Goal: Find contact information: Find contact information

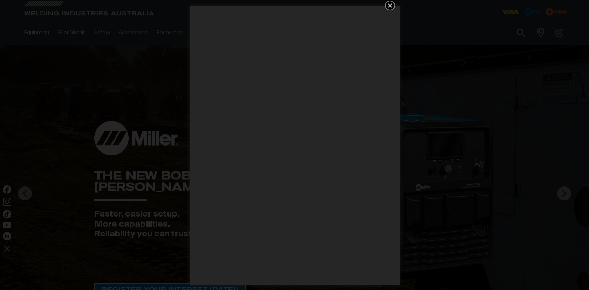
click at [389, 5] on icon "Get 5 WIA Welding Guides Free!" at bounding box center [390, 6] width 4 height 4
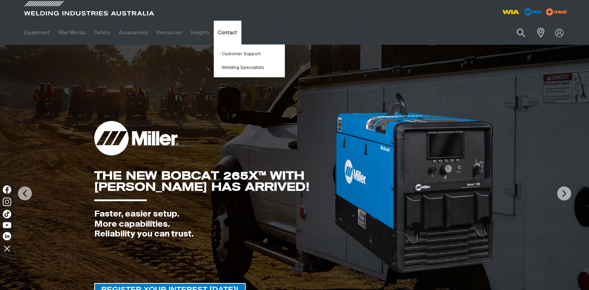
click at [214, 32] on link "Contact" at bounding box center [228, 33] width 28 height 24
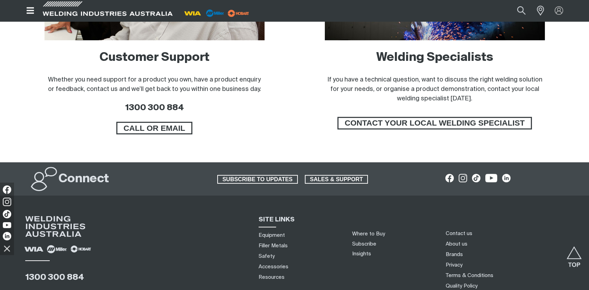
scroll to position [584, 0]
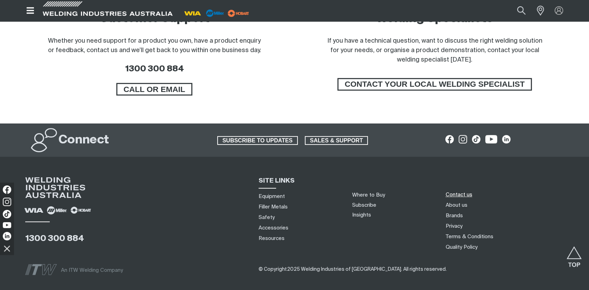
click at [468, 196] on link "Contact us" at bounding box center [458, 194] width 27 height 7
click at [136, 88] on span "CALL OR EMAIL" at bounding box center [154, 89] width 74 height 13
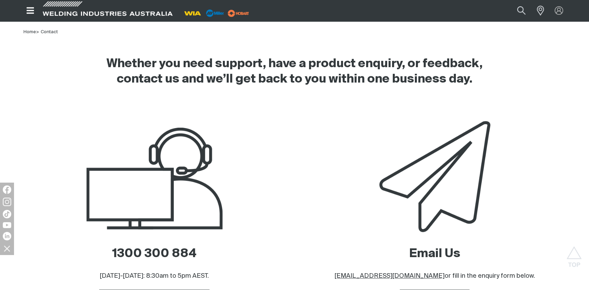
scroll to position [311, 0]
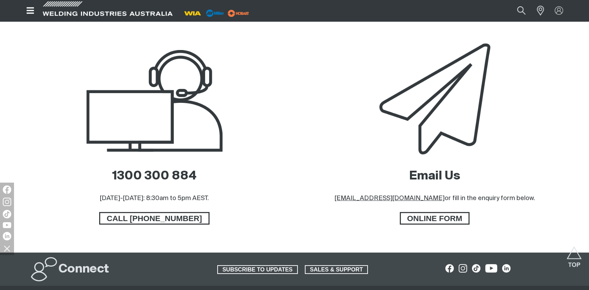
click at [413, 206] on div "Email Us [EMAIL_ADDRESS][DOMAIN_NAME] or fill in the enquiry form below." at bounding box center [435, 184] width 200 height 50
drag, startPoint x: 423, startPoint y: 200, endPoint x: 354, endPoint y: 196, distance: 69.5
click at [353, 196] on div "Email Us [EMAIL_ADDRESS][DOMAIN_NAME] or fill in the enquiry form below. ONLINE…" at bounding box center [434, 146] width 269 height 213
drag, startPoint x: 354, startPoint y: 196, endPoint x: 372, endPoint y: 199, distance: 18.1
